Goal: Information Seeking & Learning: Find specific fact

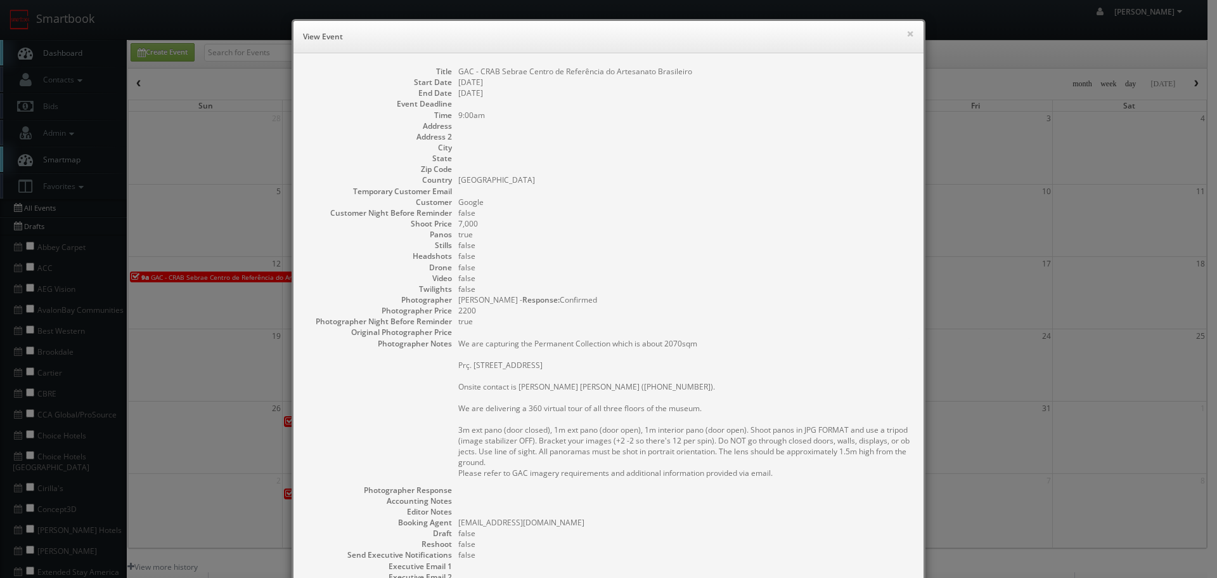
click at [911, 39] on div "× View Event" at bounding box center [609, 37] width 630 height 32
click at [907, 32] on button "×" at bounding box center [911, 33] width 8 height 9
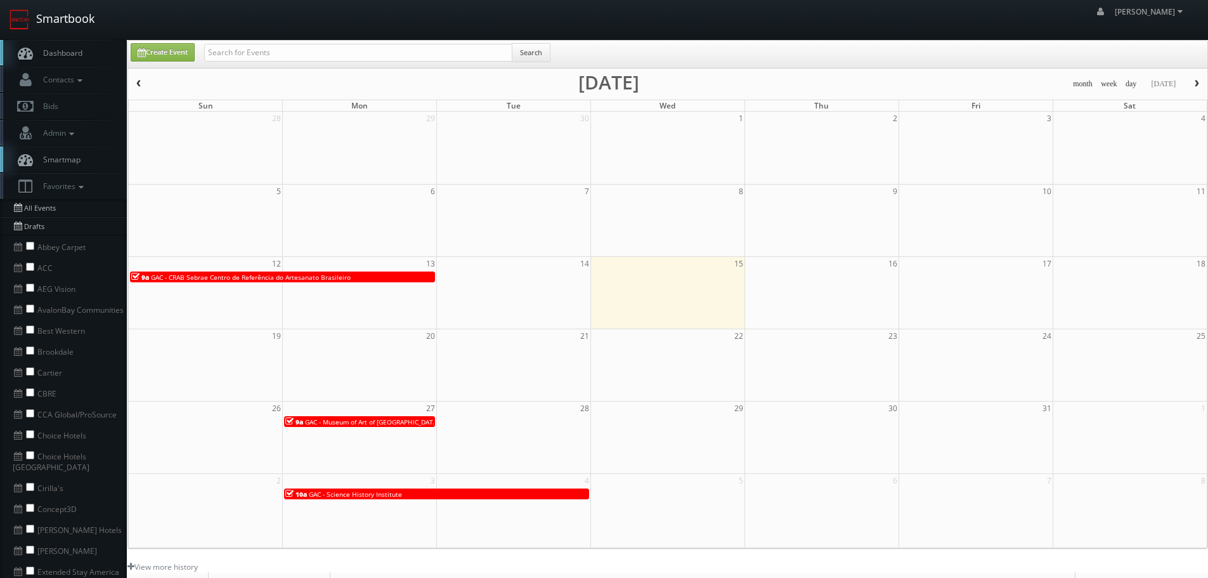
click at [95, 25] on link "Smartbook" at bounding box center [52, 19] width 104 height 39
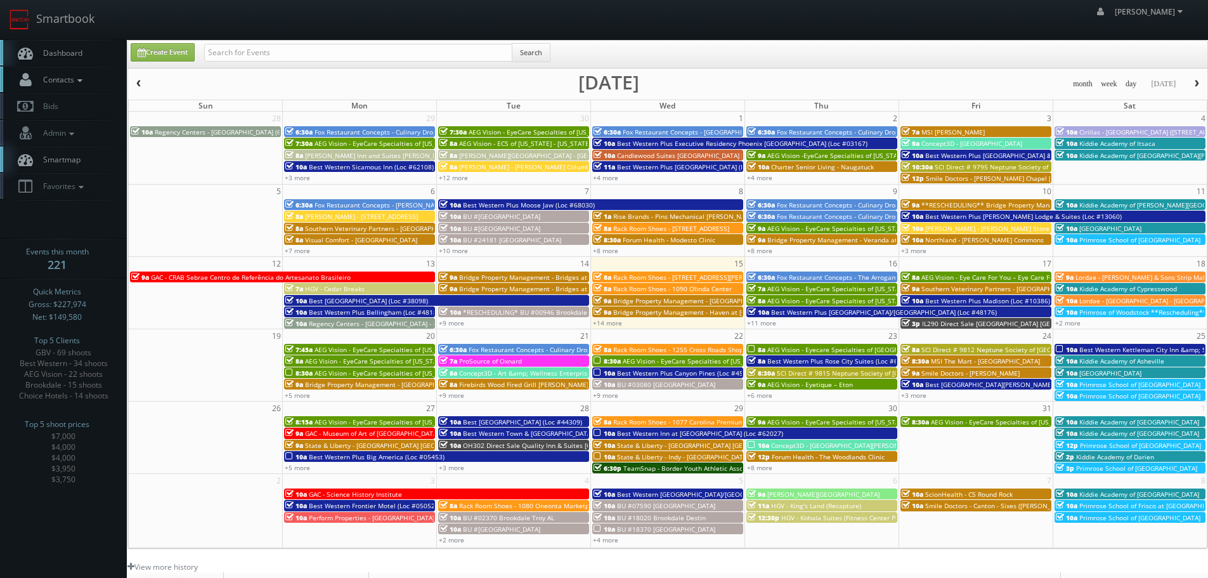
click at [74, 82] on span "Contacts" at bounding box center [61, 79] width 49 height 11
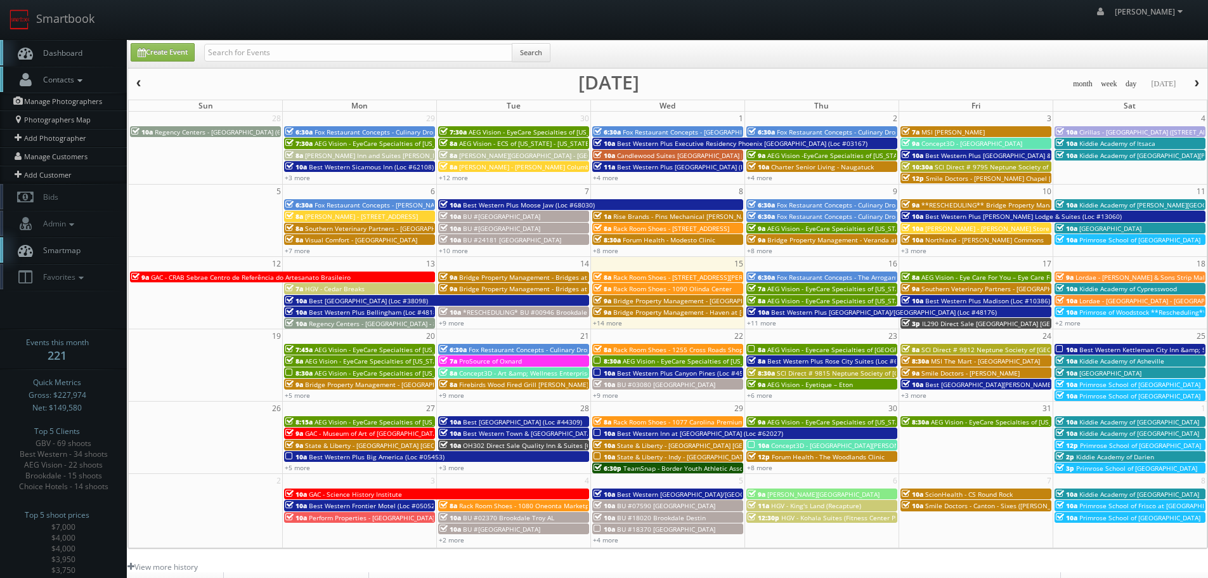
click at [74, 82] on span "Contacts" at bounding box center [61, 79] width 49 height 11
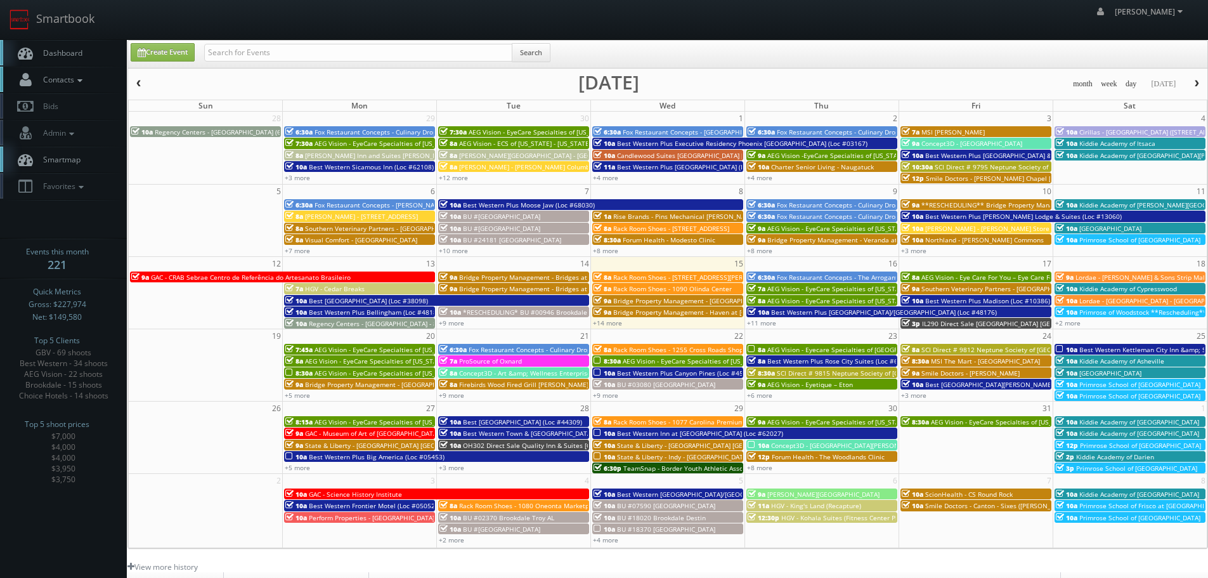
click at [74, 82] on span "Contacts" at bounding box center [61, 79] width 49 height 11
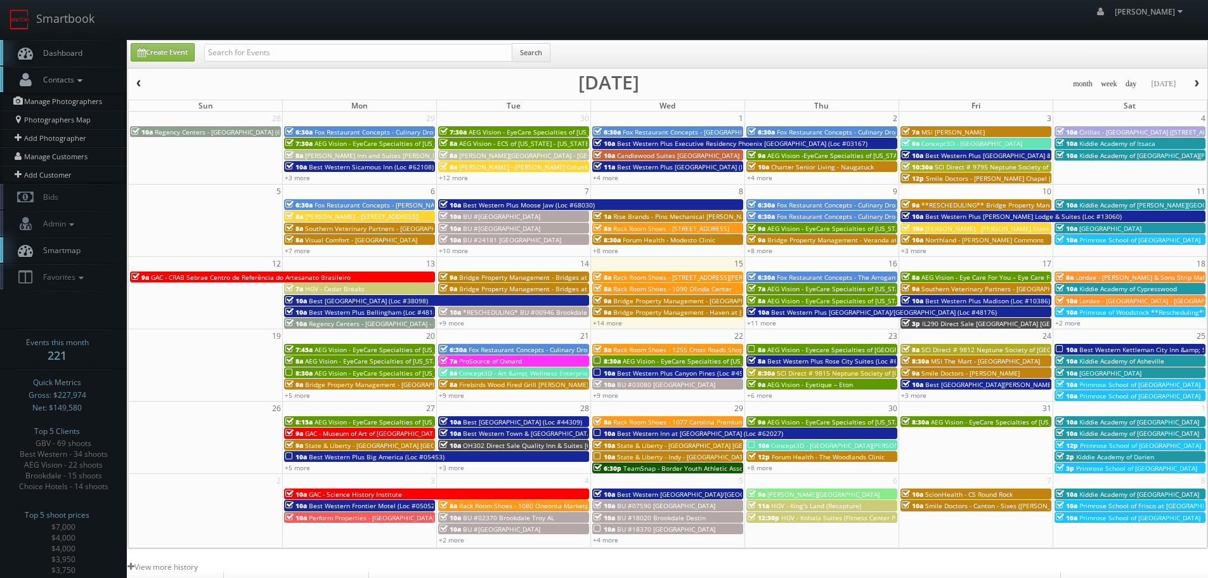
click at [78, 77] on icon at bounding box center [79, 80] width 11 height 9
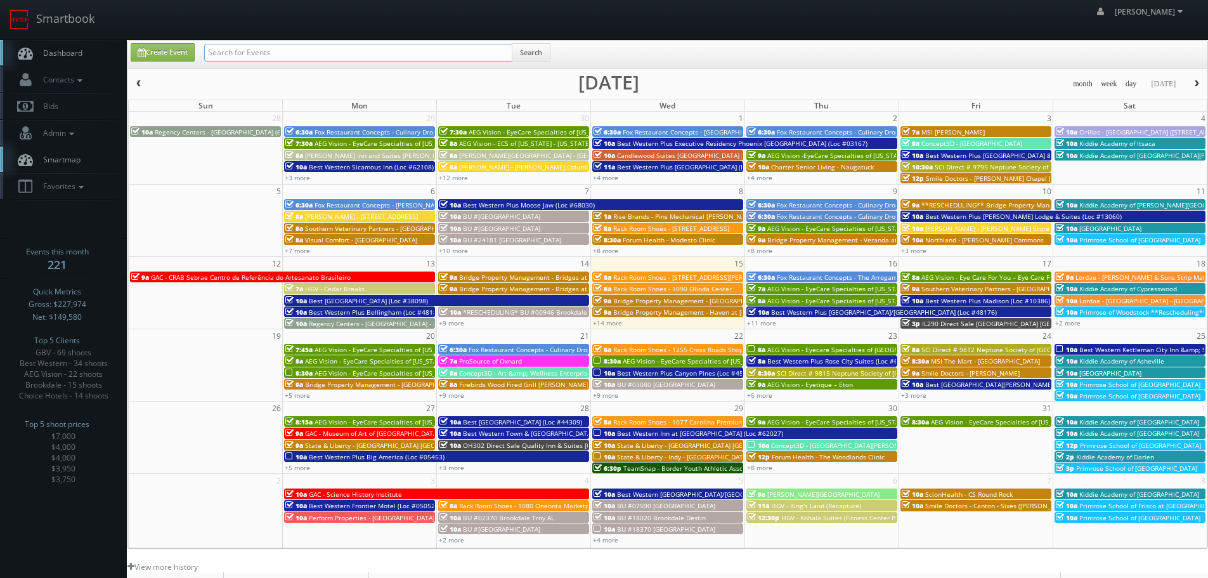
click at [271, 53] on input "text" at bounding box center [358, 53] width 308 height 18
type input "state liberty"
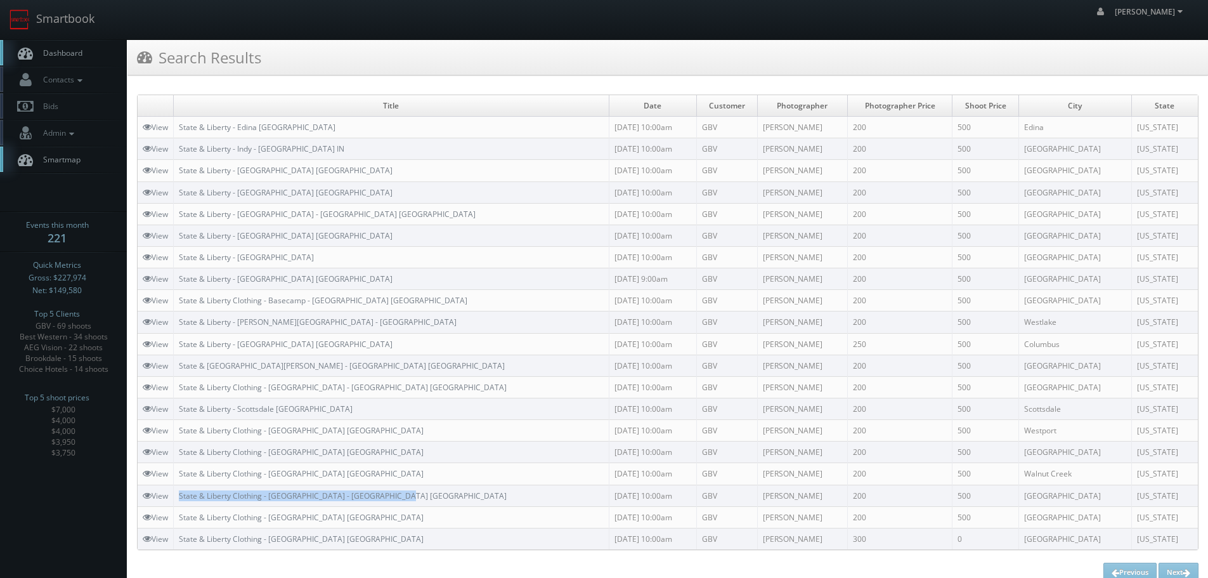
copy link "State & Liberty Clothing - [GEOGRAPHIC_DATA] - [GEOGRAPHIC_DATA] [GEOGRAPHIC_DA…"
drag, startPoint x: 359, startPoint y: 494, endPoint x: 178, endPoint y: 494, distance: 181.4
click at [178, 494] on td "State & Liberty Clothing - Century City Mall - Los Angeles CA" at bounding box center [392, 495] width 436 height 22
copy link "State & Liberty Clothing - Walnut Creek CA"
drag, startPoint x: 353, startPoint y: 471, endPoint x: 180, endPoint y: 471, distance: 173.1
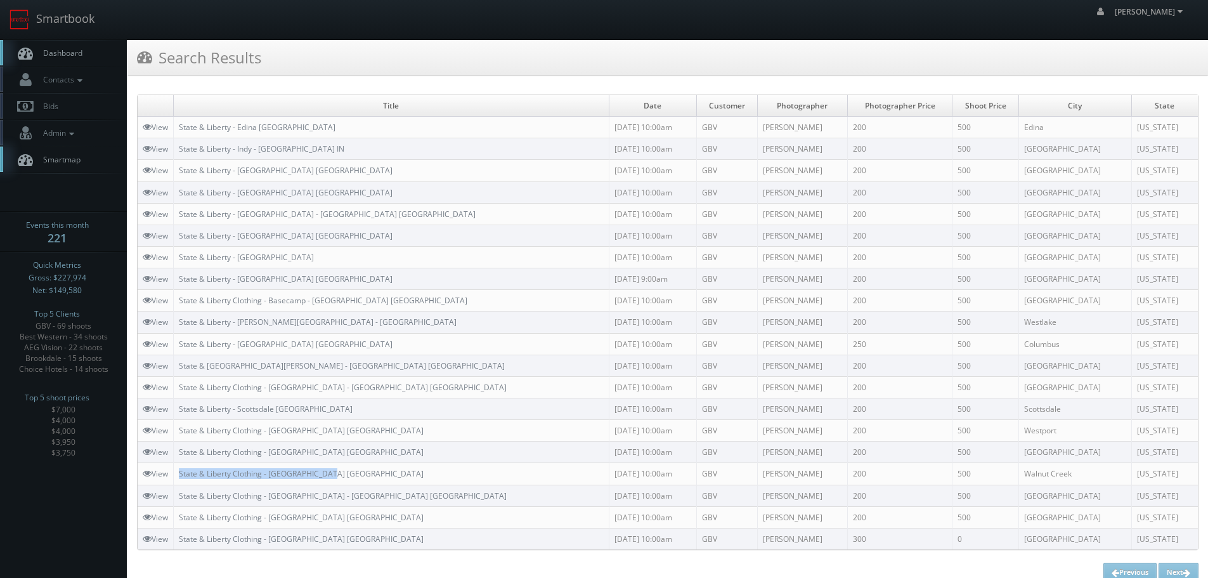
click at [180, 471] on td "State & Liberty Clothing - Walnut Creek CA" at bounding box center [392, 474] width 436 height 22
click at [344, 443] on td "State & Liberty Clothing - Alexandria VA" at bounding box center [392, 452] width 436 height 22
copy link "State & Liberty Clothing - Alexandria VA"
drag, startPoint x: 351, startPoint y: 446, endPoint x: 179, endPoint y: 453, distance: 172.0
click at [179, 453] on td "State & Liberty Clothing - Alexandria VA" at bounding box center [392, 452] width 436 height 22
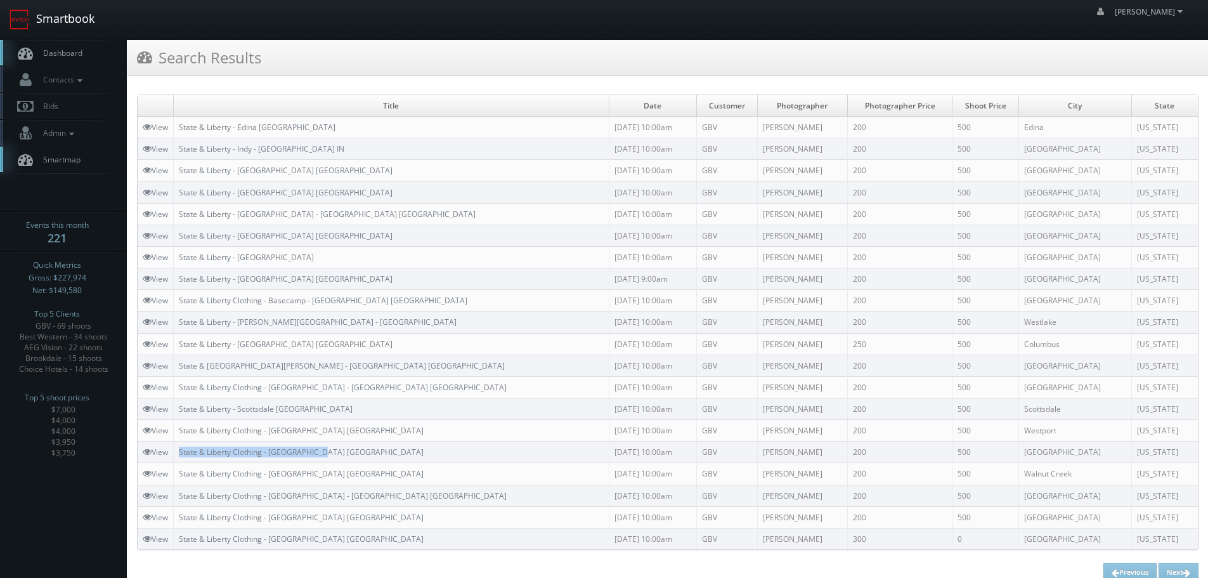
click at [94, 27] on link "Smartbook" at bounding box center [52, 19] width 104 height 39
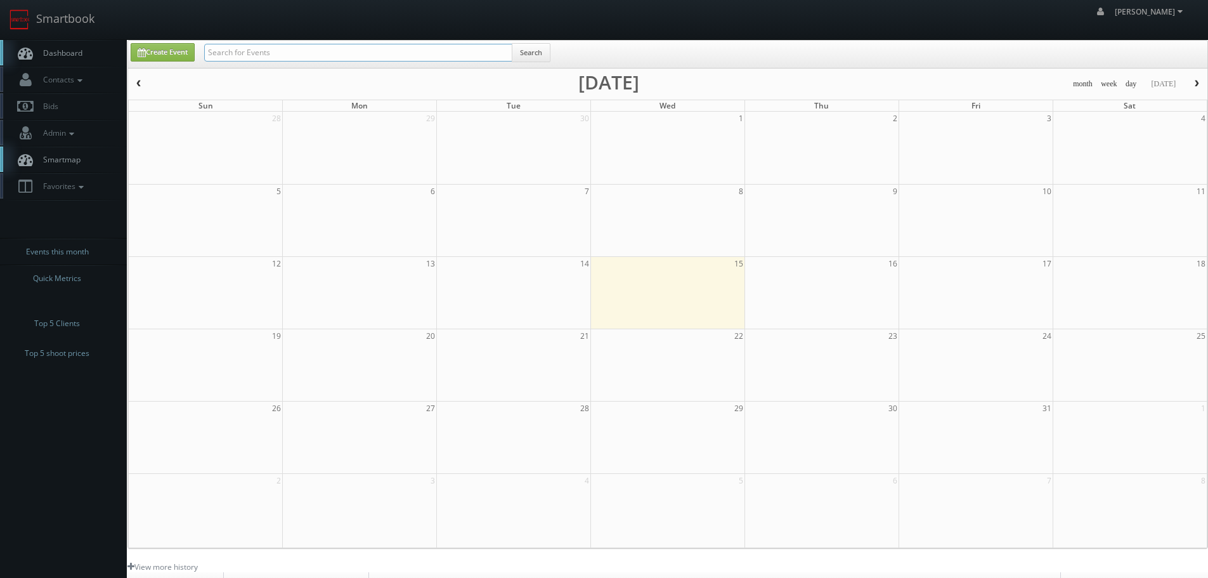
click at [278, 52] on input "text" at bounding box center [358, 53] width 308 height 18
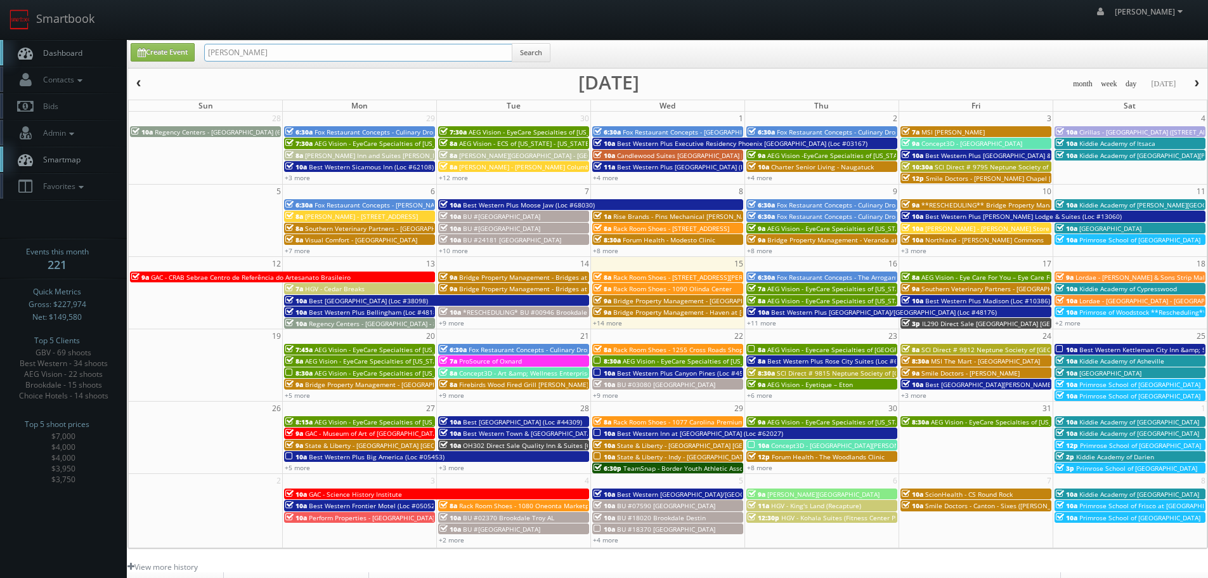
type input "behler"
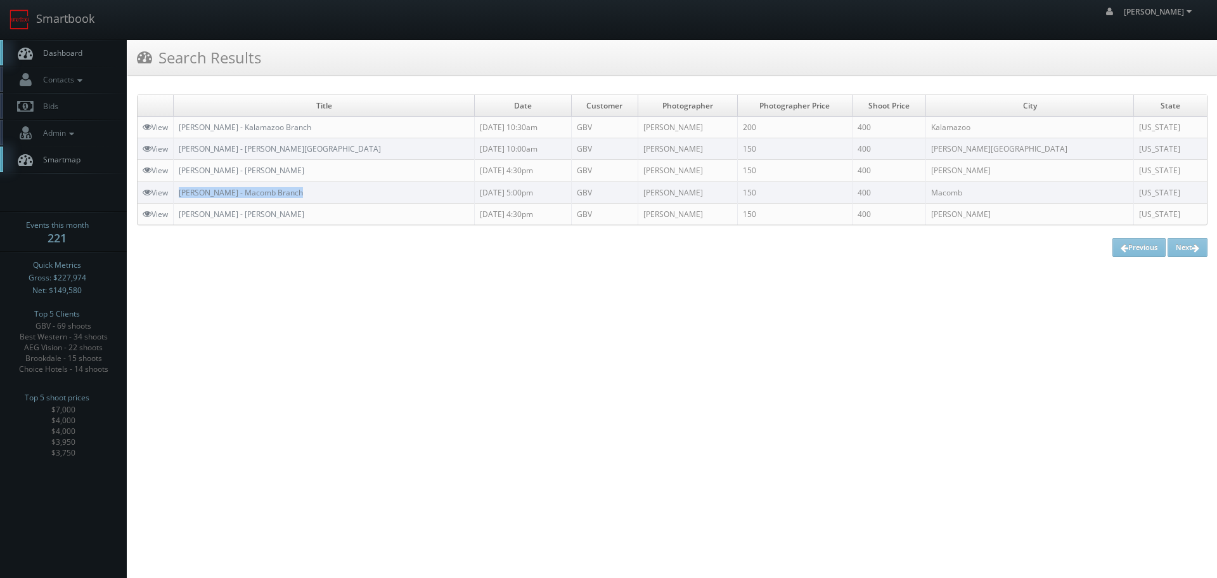
copy link "[PERSON_NAME] - Macomb Branch"
drag, startPoint x: 311, startPoint y: 195, endPoint x: 176, endPoint y: 190, distance: 135.1
click at [176, 190] on td "[PERSON_NAME] - Macomb Branch" at bounding box center [324, 192] width 301 height 22
click at [70, 30] on link "Smartbook" at bounding box center [52, 19] width 104 height 39
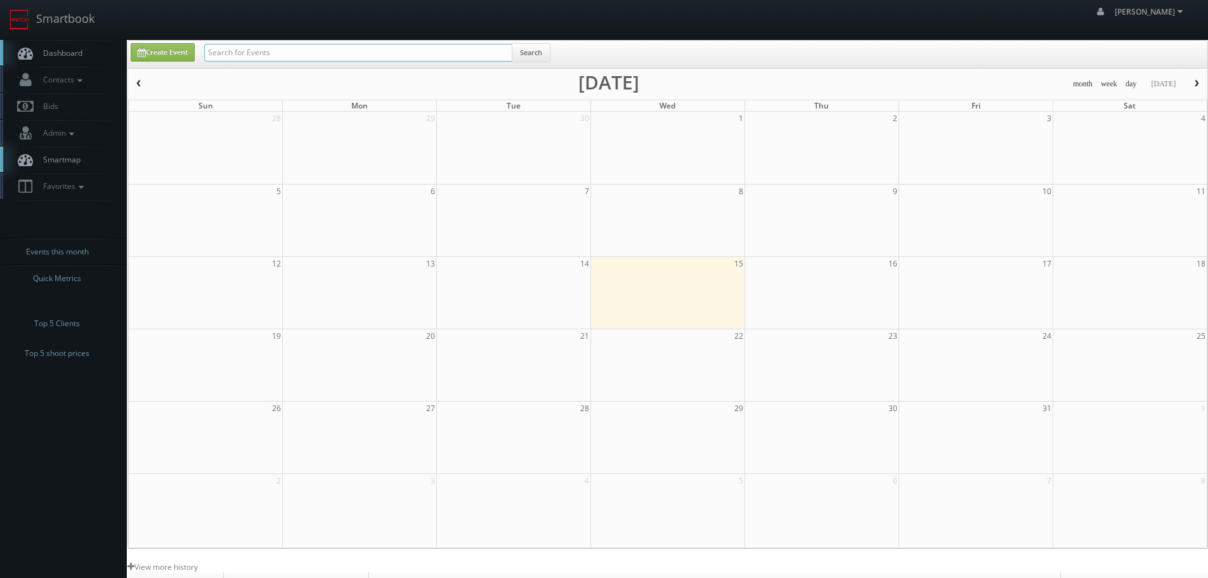
click at [278, 53] on input "text" at bounding box center [358, 53] width 308 height 18
type input "sc068"
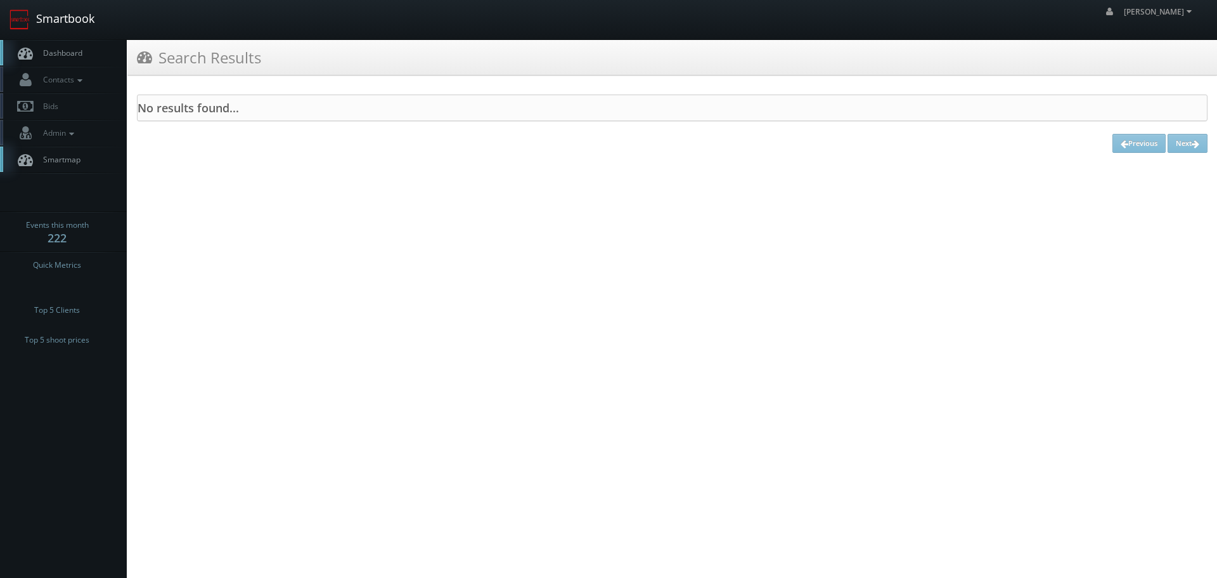
click at [77, 30] on link "Smartbook" at bounding box center [52, 19] width 104 height 39
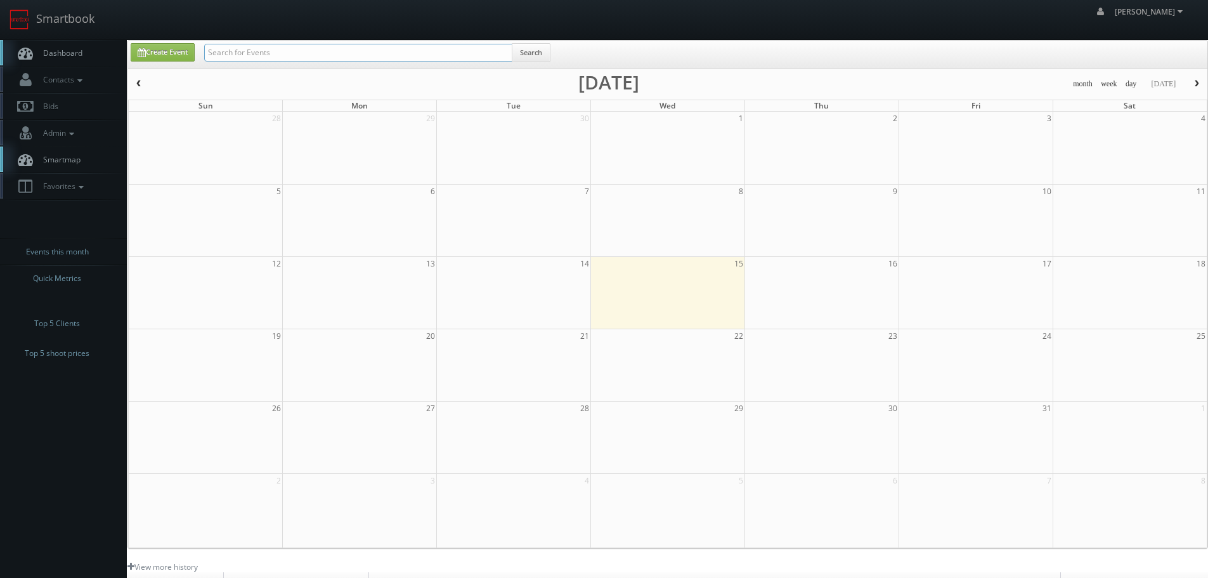
click at [282, 53] on input "text" at bounding box center [358, 53] width 308 height 18
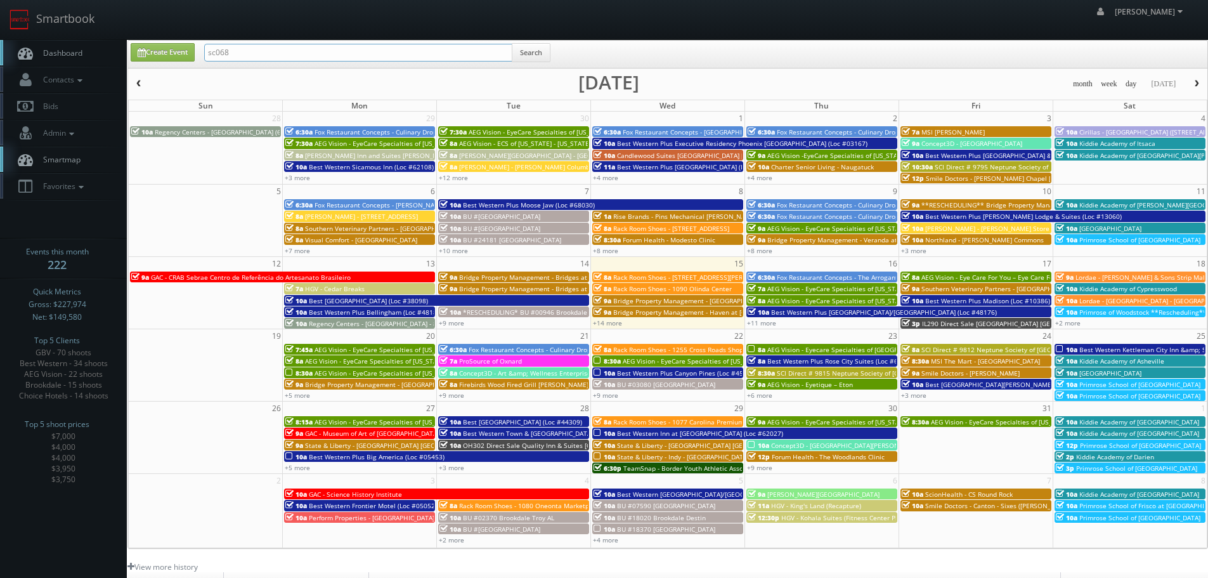
type input "sc068"
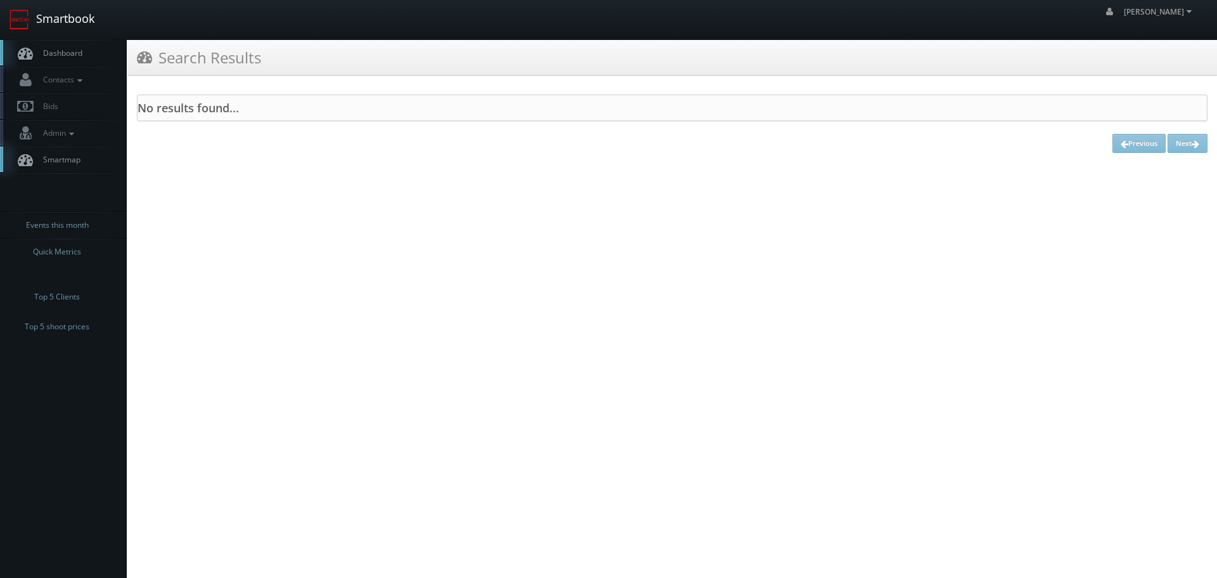
click at [91, 32] on link "Smartbook" at bounding box center [52, 19] width 104 height 39
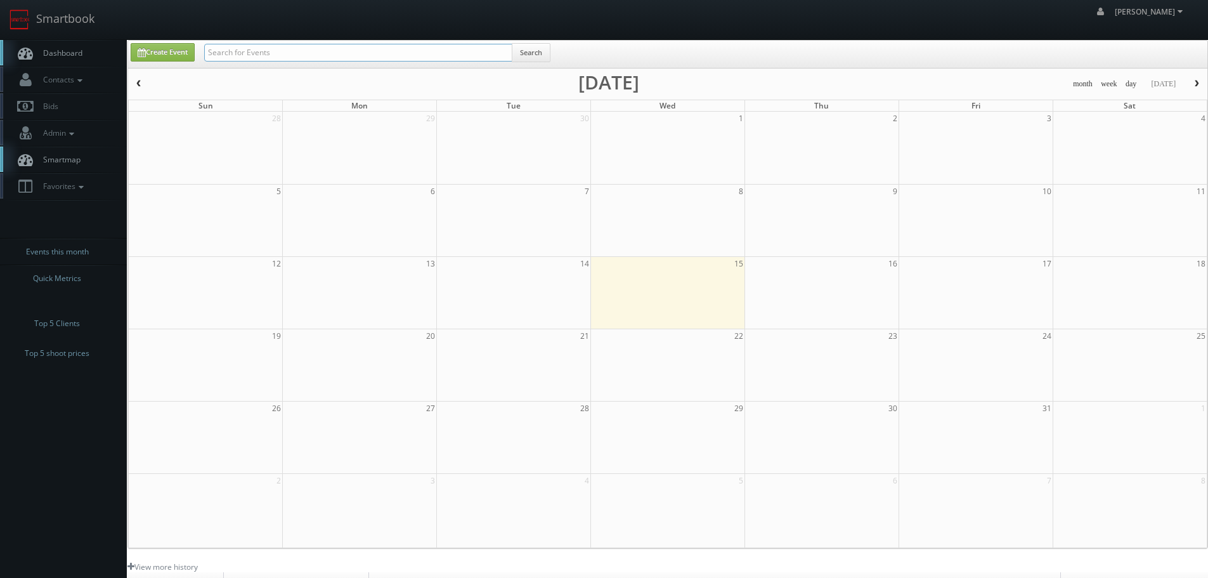
click at [329, 56] on input "text" at bounding box center [358, 53] width 308 height 18
type input "sc086"
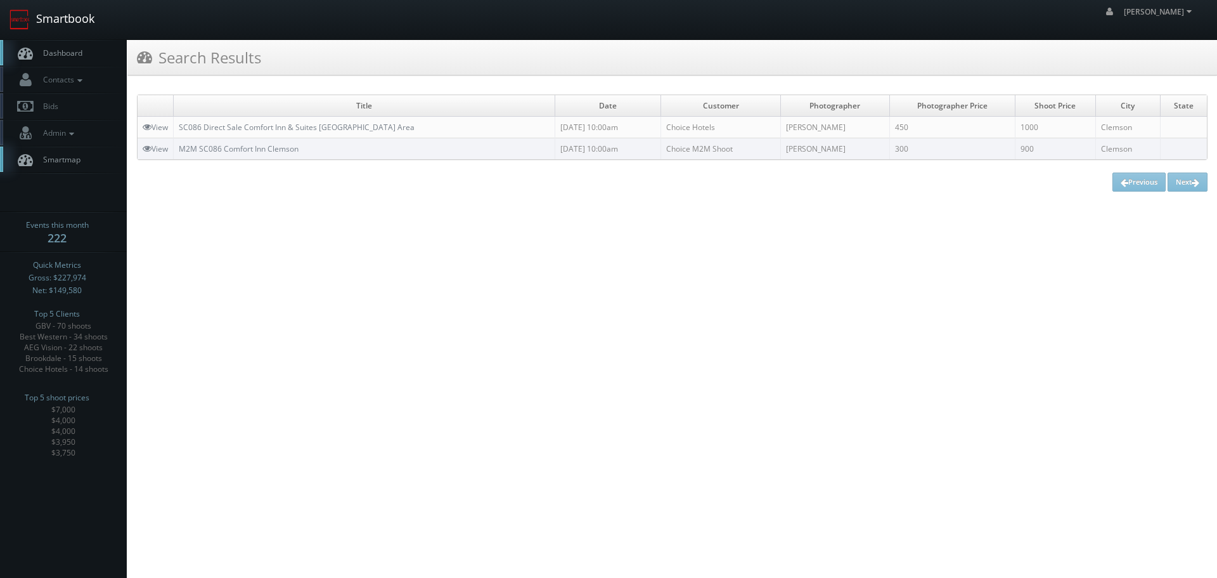
click at [97, 23] on link "Smartbook" at bounding box center [52, 19] width 104 height 39
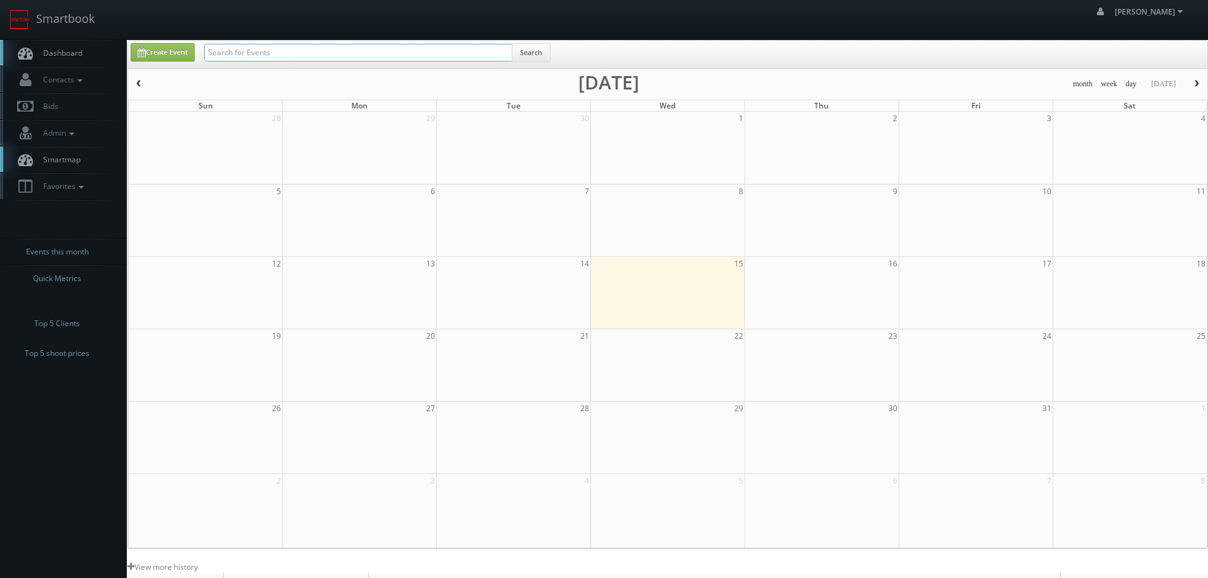
click at [245, 49] on input "text" at bounding box center [358, 53] width 308 height 18
type input "sc068"
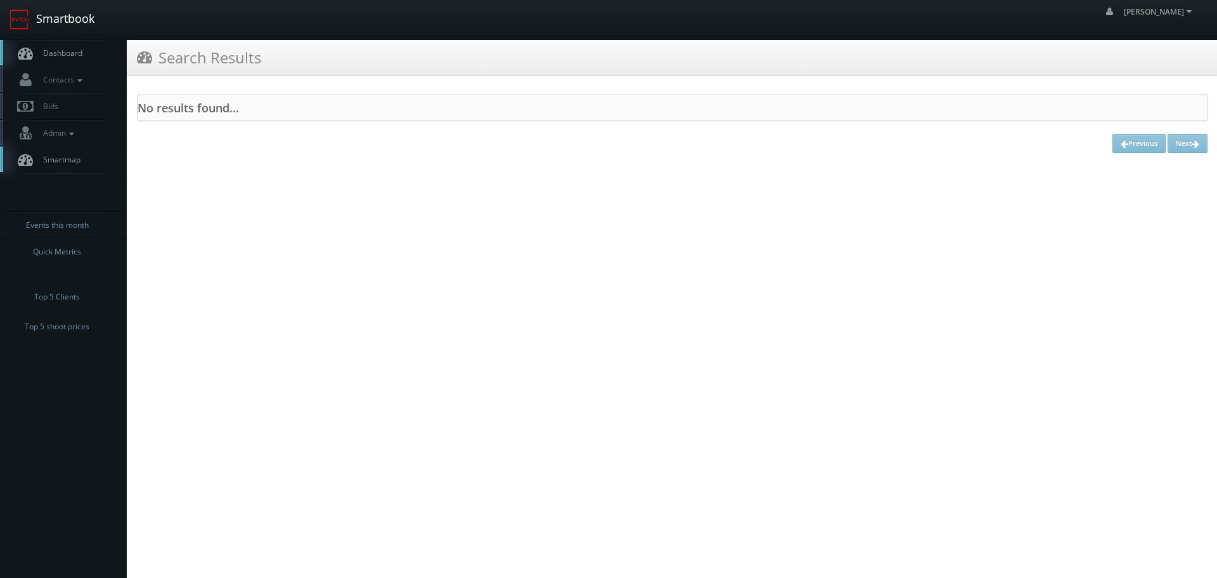
click at [84, 20] on link "Smartbook" at bounding box center [52, 19] width 104 height 39
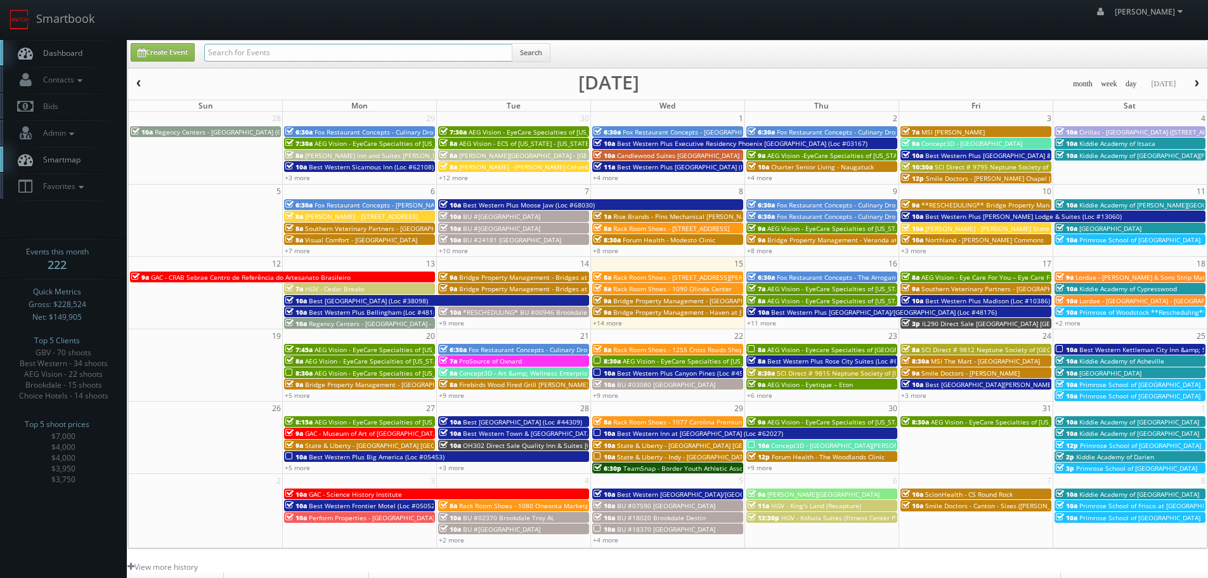
click at [301, 61] on input "text" at bounding box center [358, 53] width 308 height 18
type input "kiddie"
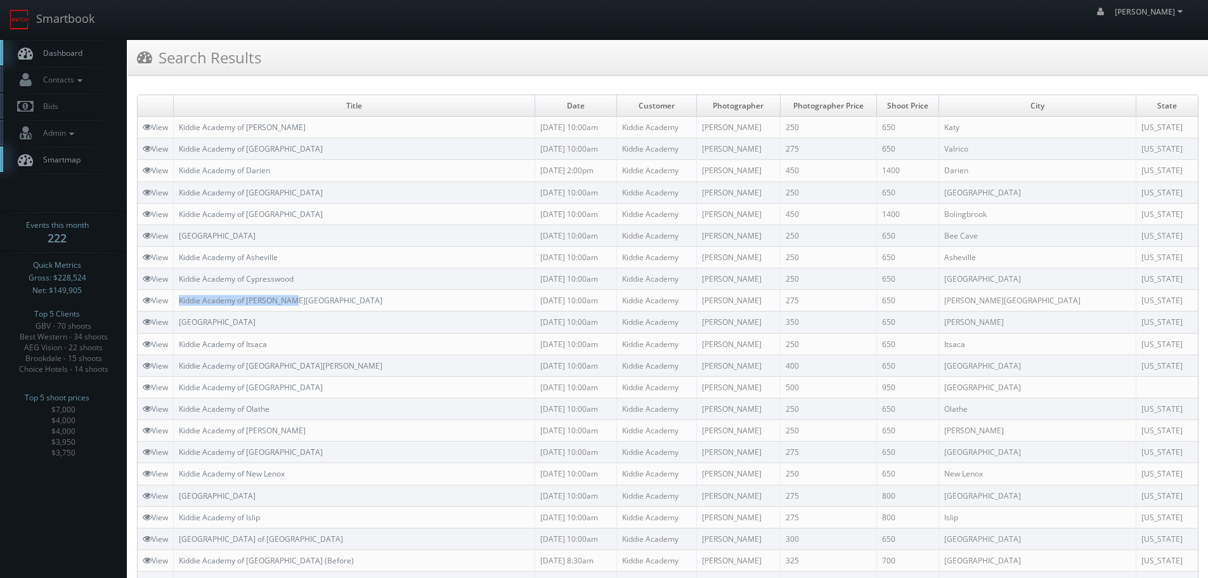
copy link "Kiddie Academy of [PERSON_NAME][GEOGRAPHIC_DATA]"
drag, startPoint x: 326, startPoint y: 300, endPoint x: 177, endPoint y: 299, distance: 149.0
click at [177, 299] on td "Kiddie Academy of [PERSON_NAME][GEOGRAPHIC_DATA]" at bounding box center [354, 301] width 361 height 22
click at [89, 13] on link "Smartbook" at bounding box center [52, 19] width 104 height 39
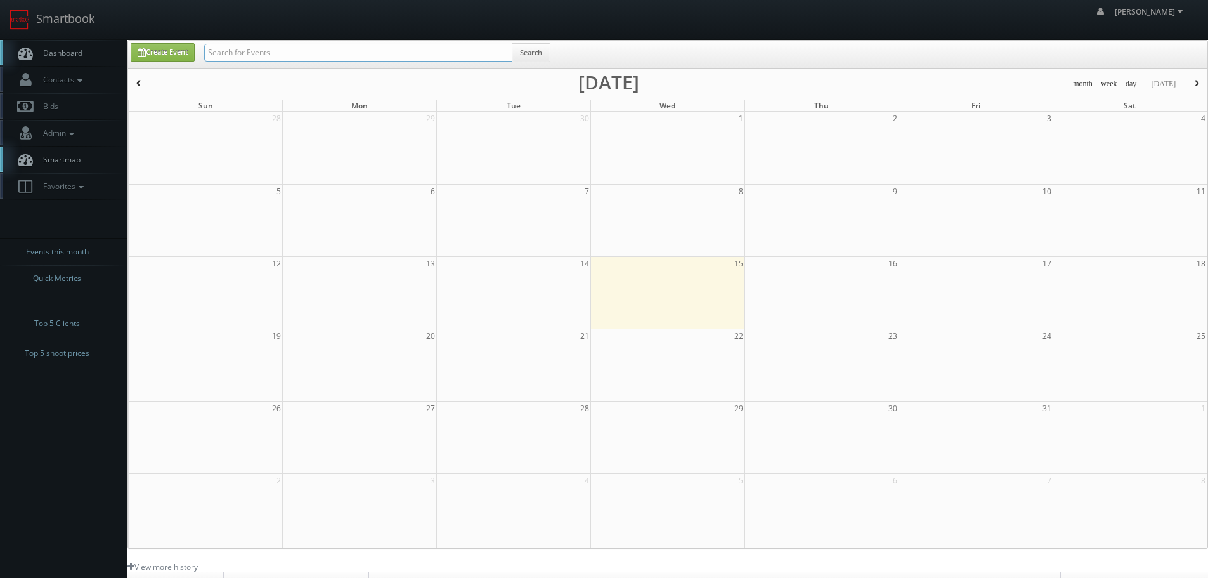
click at [264, 45] on input "text" at bounding box center [358, 53] width 308 height 18
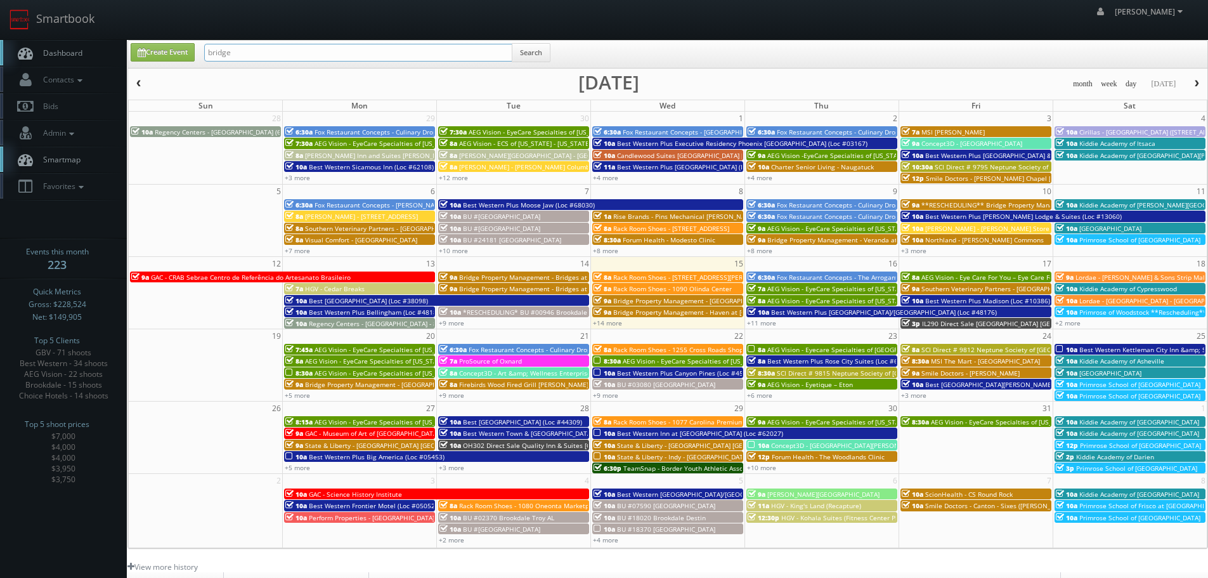
type input "bridge"
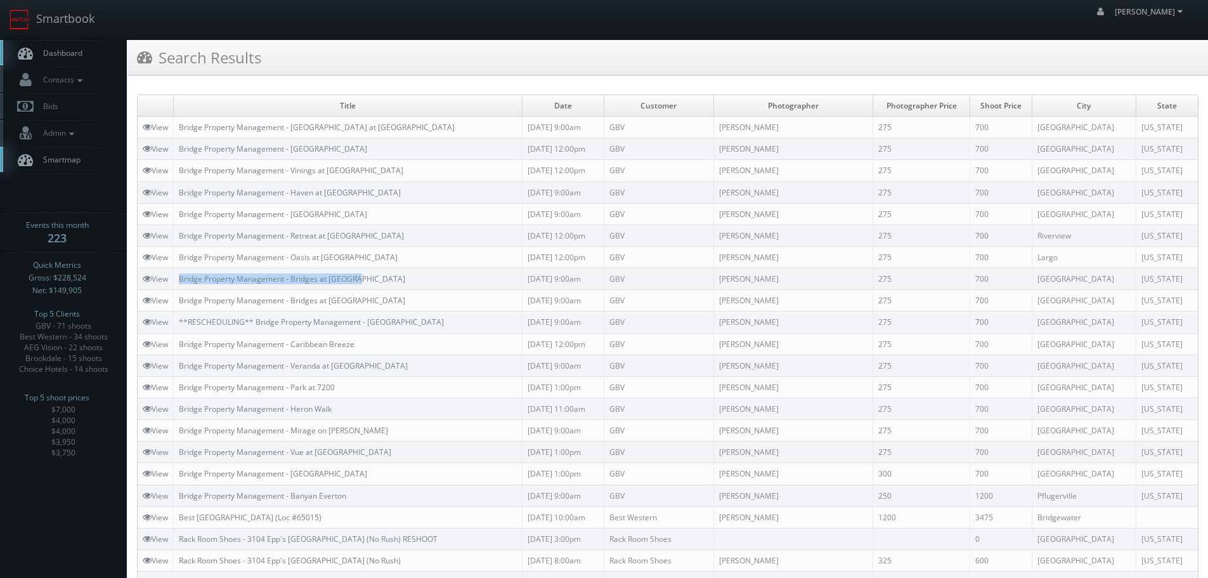
copy link "Bridge Property Management - Bridges at [GEOGRAPHIC_DATA]"
drag, startPoint x: 386, startPoint y: 271, endPoint x: 179, endPoint y: 273, distance: 206.7
click at [179, 273] on td "Bridge Property Management - Bridges at [GEOGRAPHIC_DATA]" at bounding box center [348, 279] width 349 height 22
drag, startPoint x: 366, startPoint y: 255, endPoint x: 183, endPoint y: 247, distance: 182.8
click at [183, 247] on td "Bridge Property Management - Oasis at [GEOGRAPHIC_DATA]" at bounding box center [348, 257] width 349 height 22
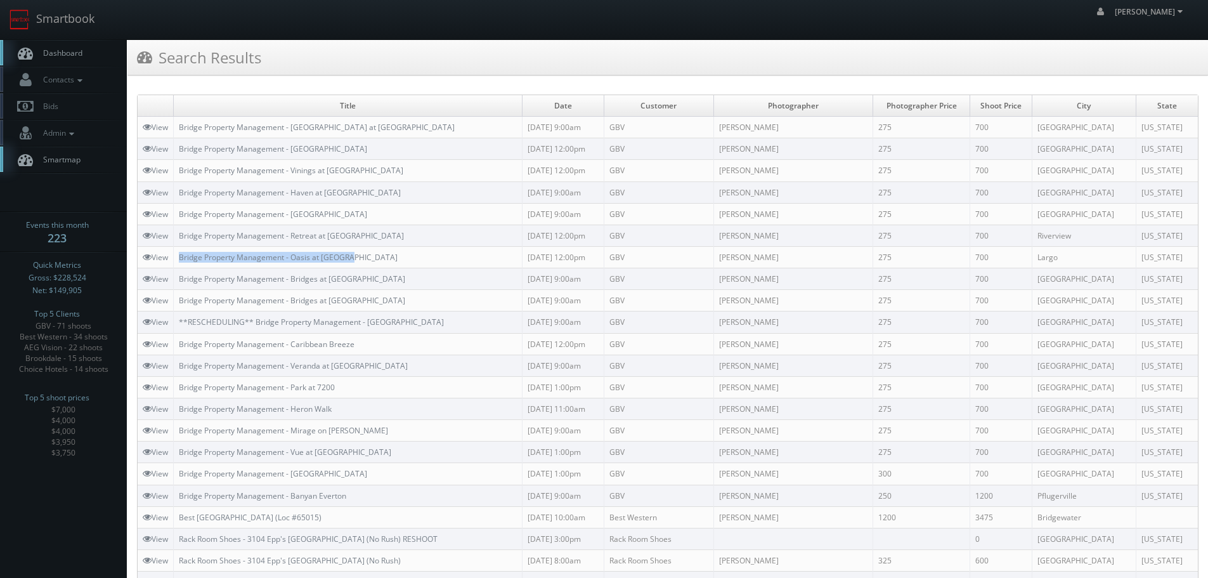
copy link "Bridge Property Management - Oasis at [GEOGRAPHIC_DATA]"
click at [8, 18] on link "Smartbook" at bounding box center [52, 19] width 104 height 39
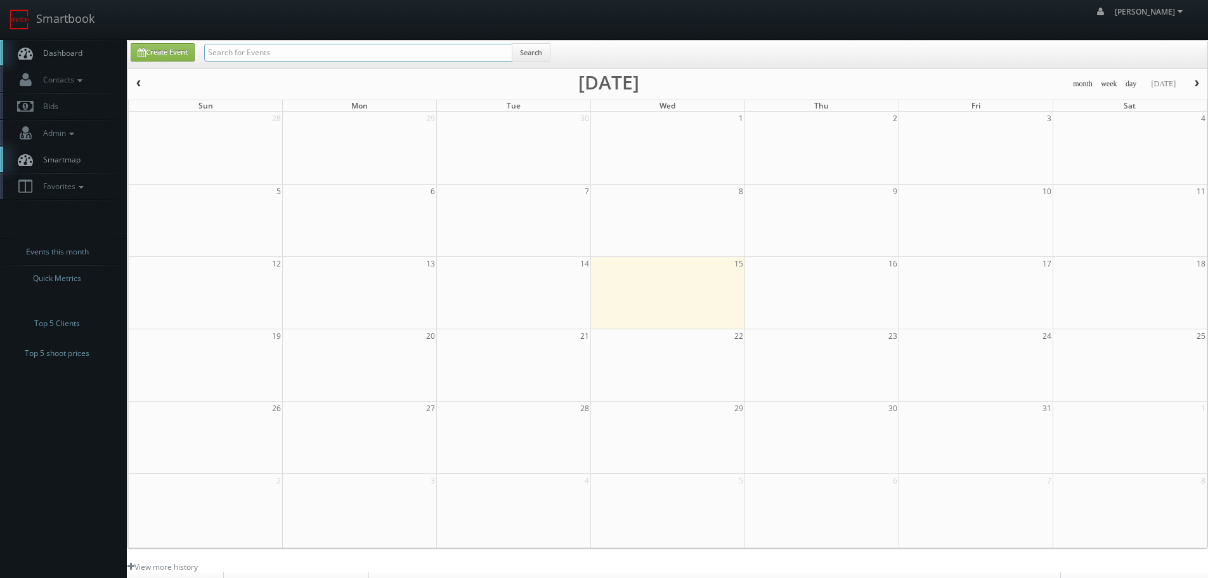
click at [267, 53] on input "text" at bounding box center [358, 53] width 308 height 18
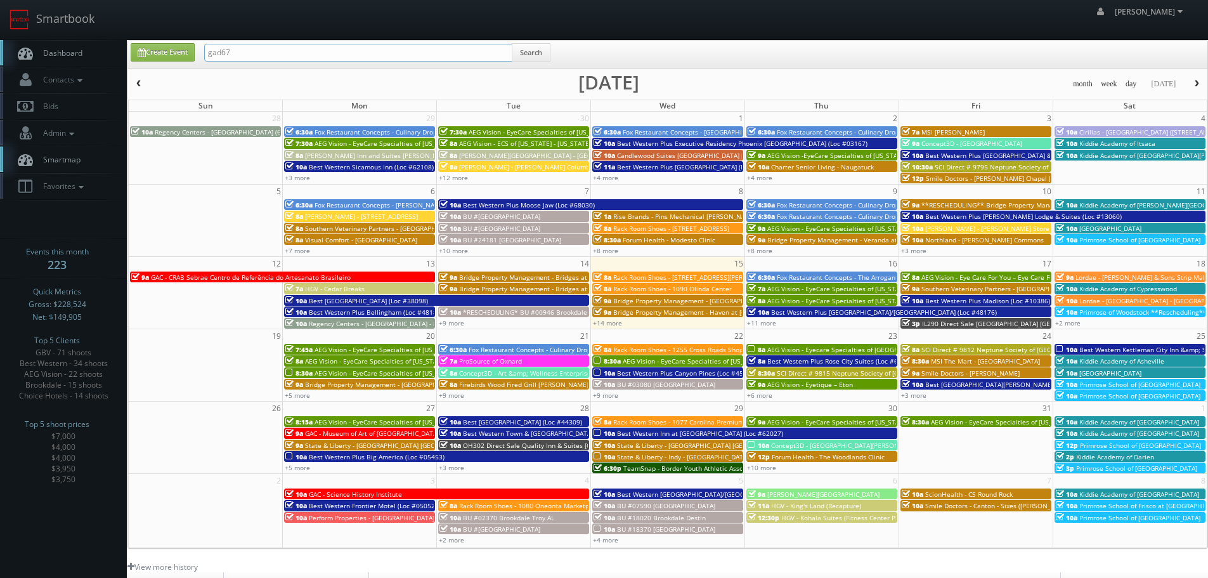
type input "gad67"
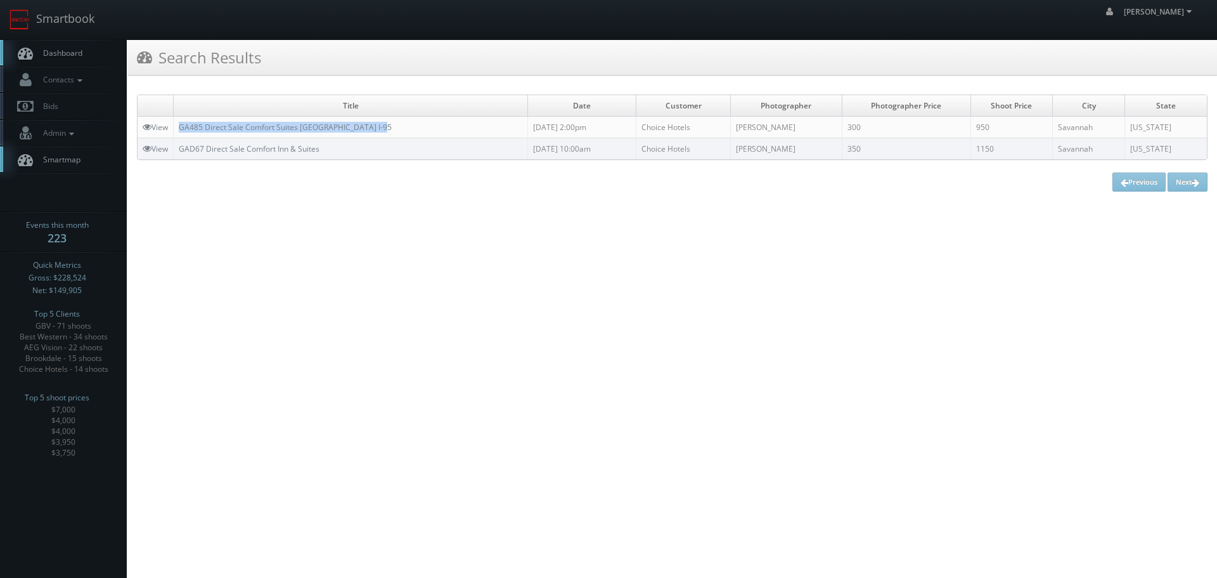
drag, startPoint x: 401, startPoint y: 128, endPoint x: 179, endPoint y: 121, distance: 222.0
click at [179, 121] on td "GA485 Direct Sale Comfort Suites [GEOGRAPHIC_DATA] I-95" at bounding box center [351, 128] width 354 height 22
copy link "GAD67 Direct Sale Comfort Inn & Suites"
drag, startPoint x: 351, startPoint y: 153, endPoint x: 178, endPoint y: 152, distance: 172.5
click at [178, 152] on td "GAD67 Direct Sale Comfort Inn & Suites" at bounding box center [351, 149] width 354 height 22
